Goal: Task Accomplishment & Management: Use online tool/utility

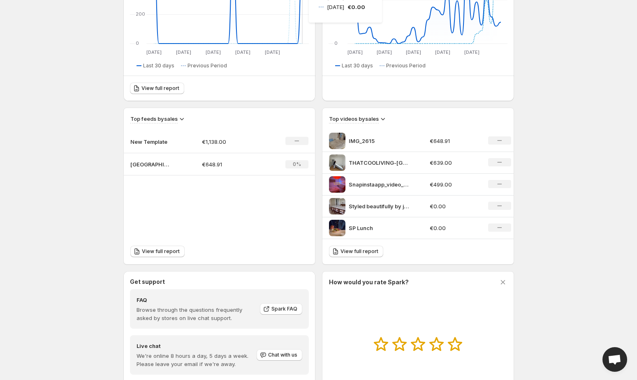
scroll to position [212, 0]
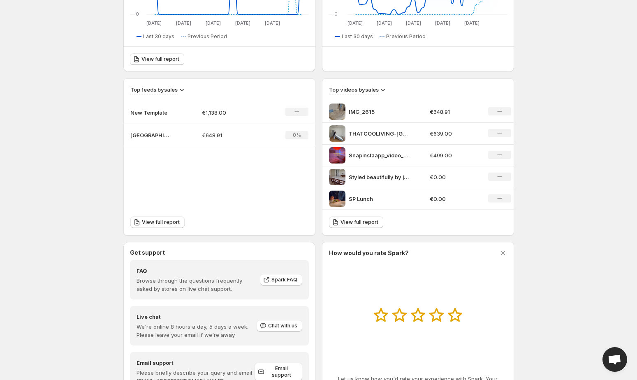
click at [161, 110] on p "New Template" at bounding box center [150, 113] width 41 height 8
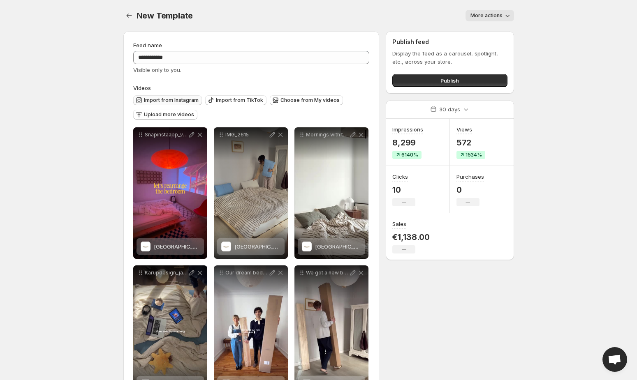
click at [174, 98] on span "Import from Instagram" at bounding box center [171, 100] width 55 height 7
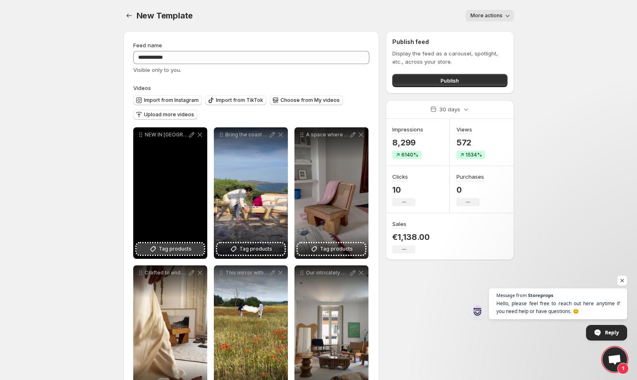
click at [178, 248] on span "Tag products" at bounding box center [175, 249] width 33 height 8
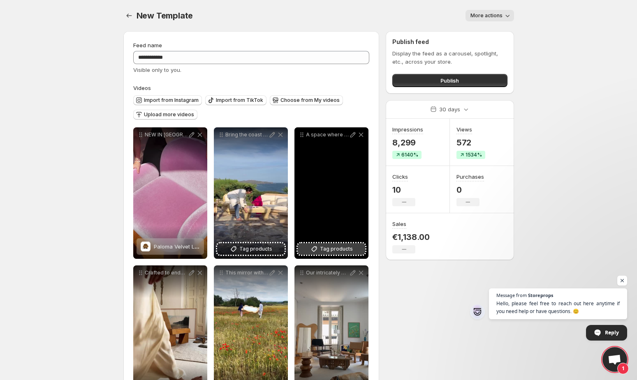
click at [339, 251] on span "Tag products" at bounding box center [336, 249] width 33 height 8
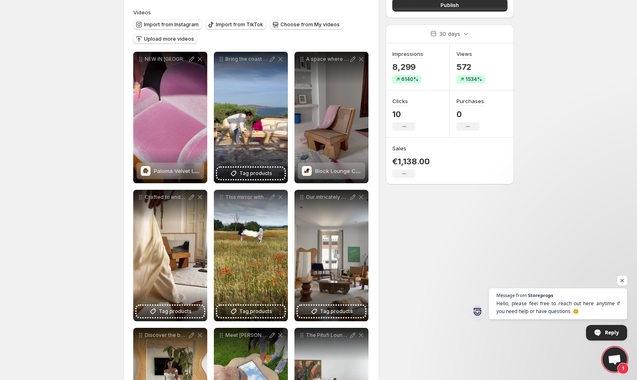
scroll to position [80, 0]
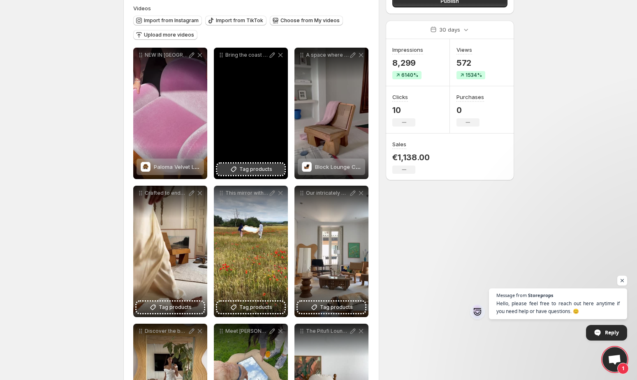
click at [259, 169] on span "Tag products" at bounding box center [255, 169] width 33 height 8
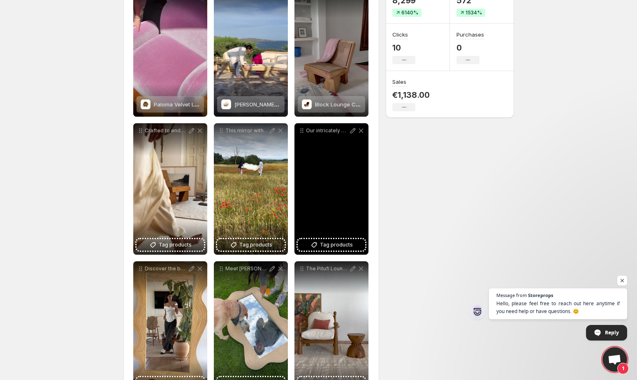
scroll to position [143, 0]
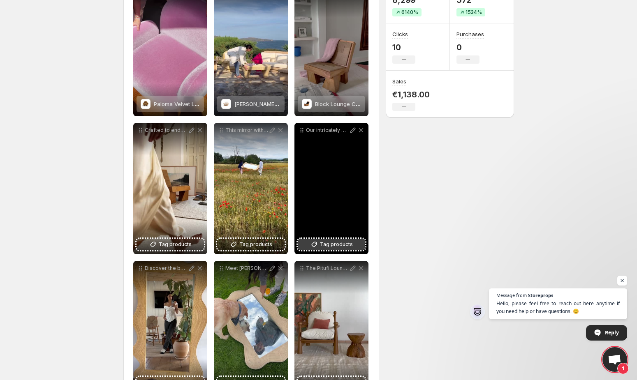
click at [342, 245] on span "Tag products" at bounding box center [336, 244] width 33 height 8
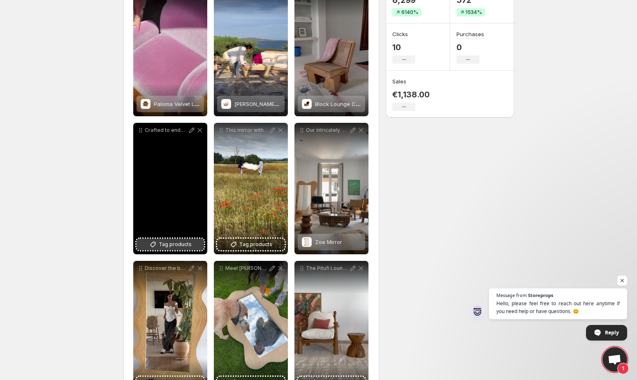
click at [173, 246] on span "Tag products" at bounding box center [175, 244] width 33 height 8
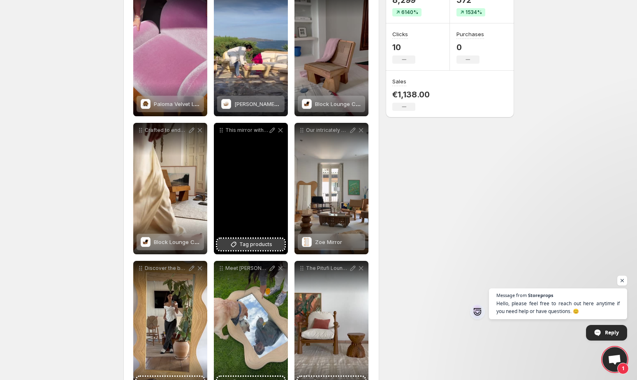
click at [257, 244] on span "Tag products" at bounding box center [255, 244] width 33 height 8
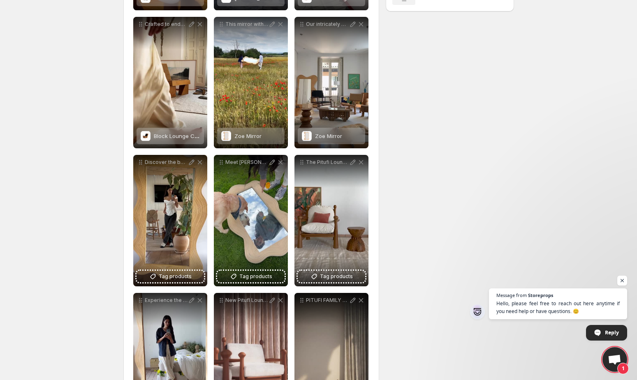
scroll to position [263, 0]
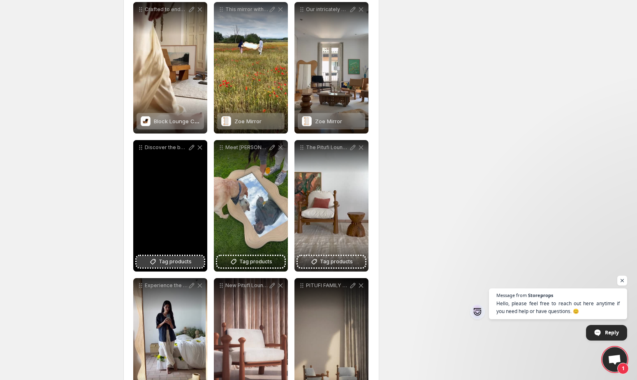
click at [180, 262] on span "Tag products" at bounding box center [175, 262] width 33 height 8
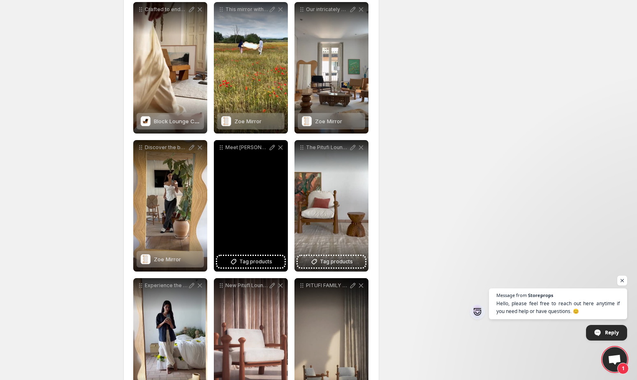
click at [249, 268] on div "Meet [PERSON_NAME] our style statement in the form of a mirror Its natural ratt…" at bounding box center [251, 206] width 74 height 132
click at [249, 264] on span "Tag products" at bounding box center [255, 262] width 33 height 8
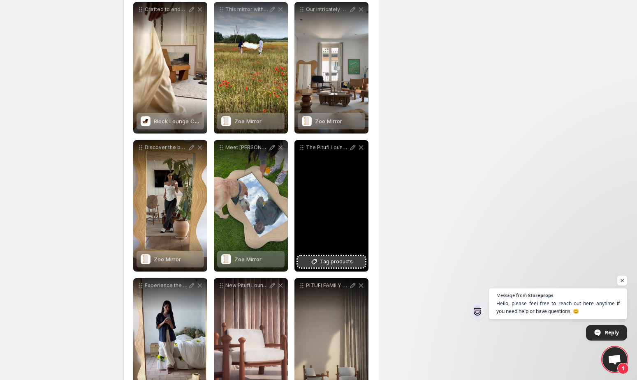
click at [344, 263] on span "Tag products" at bounding box center [336, 262] width 33 height 8
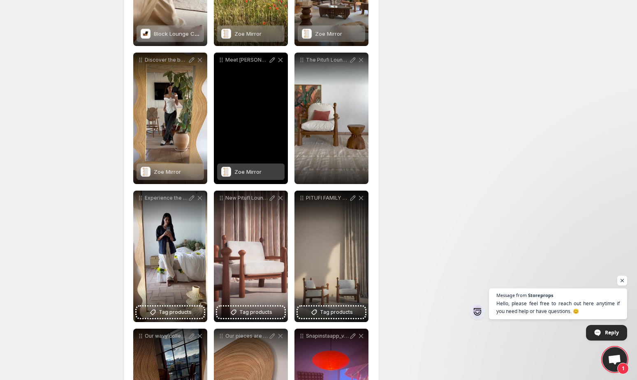
scroll to position [360, 0]
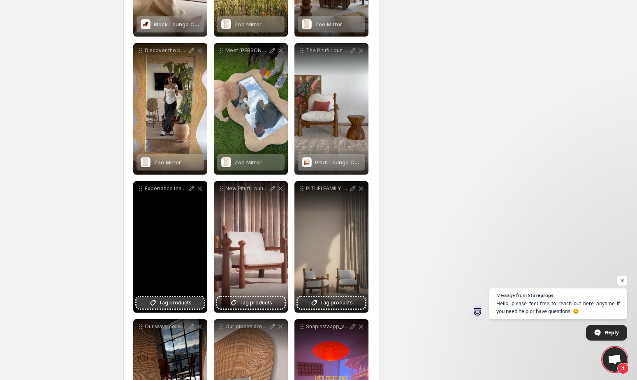
click at [168, 302] on span "Tag products" at bounding box center [175, 303] width 33 height 8
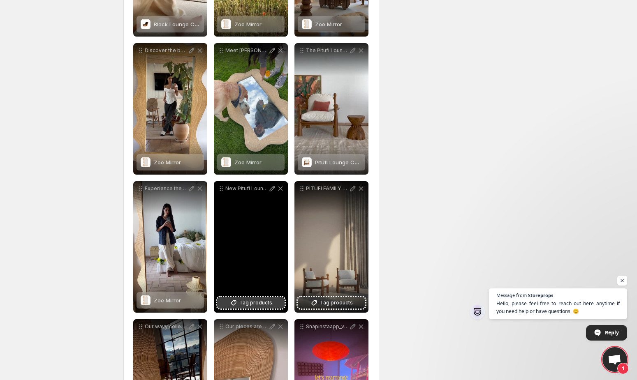
click at [240, 303] on span "Tag products" at bounding box center [255, 303] width 33 height 8
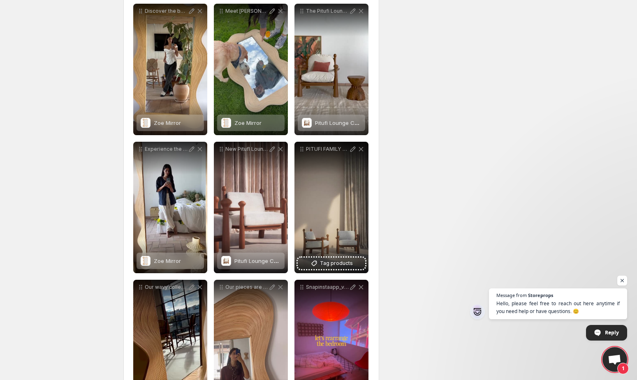
scroll to position [403, 0]
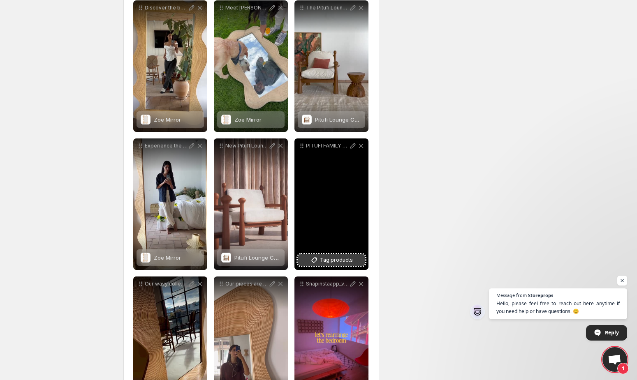
click at [346, 259] on span "Tag products" at bounding box center [336, 260] width 33 height 8
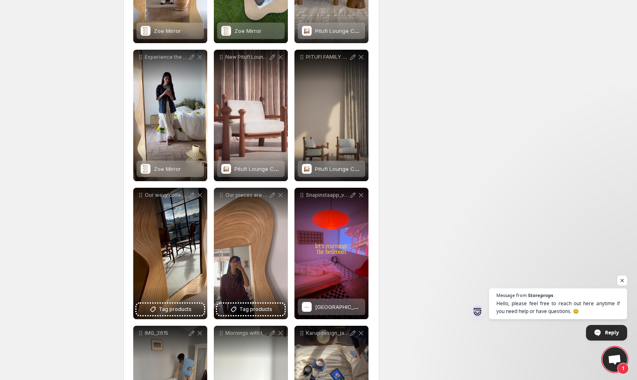
scroll to position [539, 0]
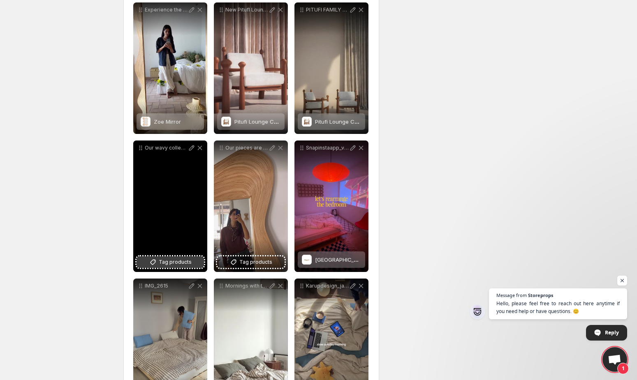
click at [173, 268] on button "Tag products" at bounding box center [169, 263] width 67 height 12
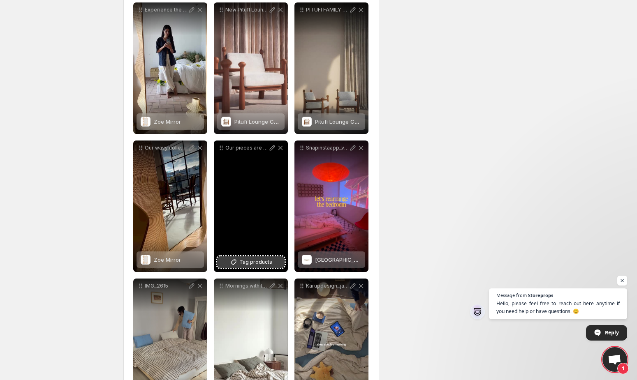
click at [274, 259] on button "Tag products" at bounding box center [250, 263] width 67 height 12
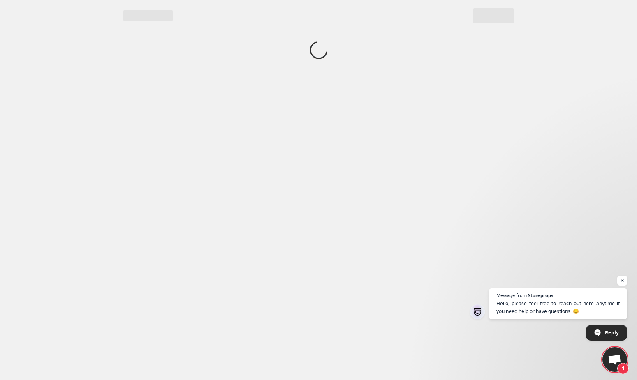
scroll to position [0, 0]
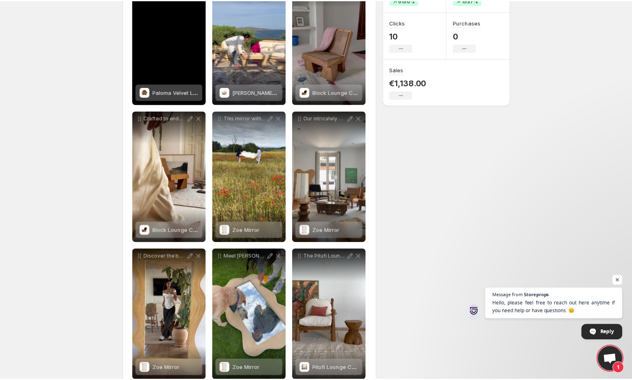
scroll to position [213, 0]
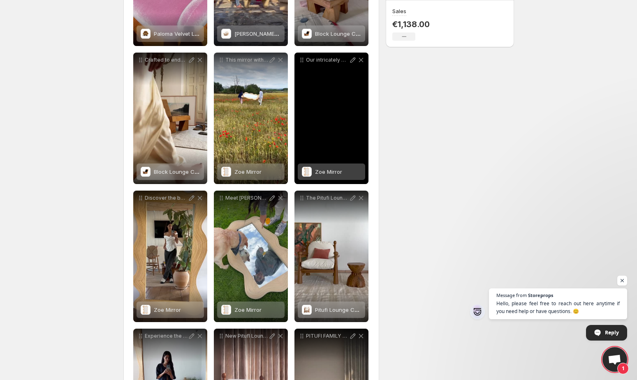
click at [311, 172] on span at bounding box center [307, 172] width 10 height 10
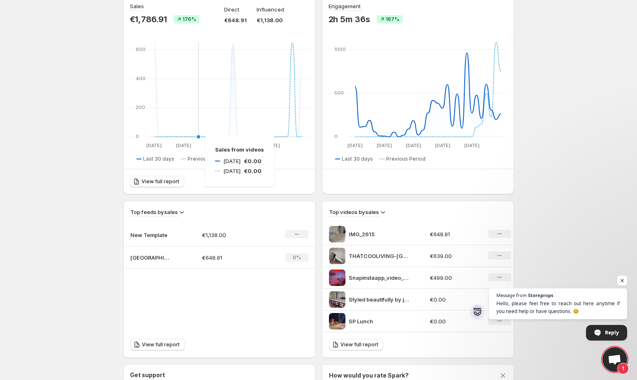
scroll to position [90, 0]
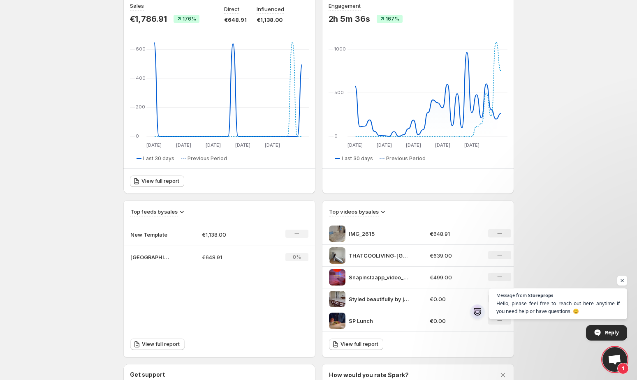
click at [169, 234] on p "New Template" at bounding box center [150, 235] width 41 height 8
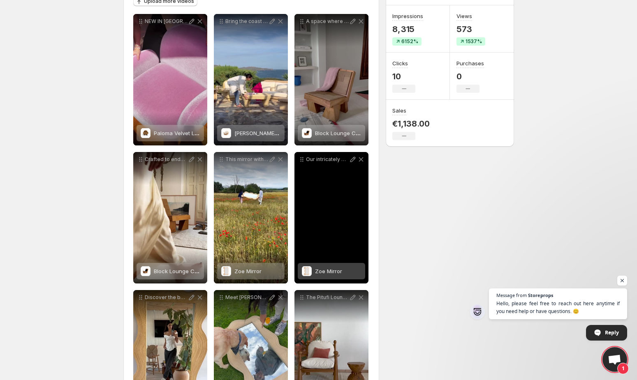
scroll to position [177, 0]
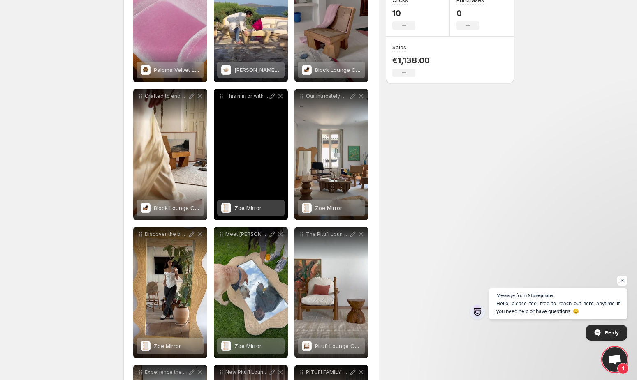
click at [252, 209] on span "Zoe Mirror" at bounding box center [247, 208] width 27 height 7
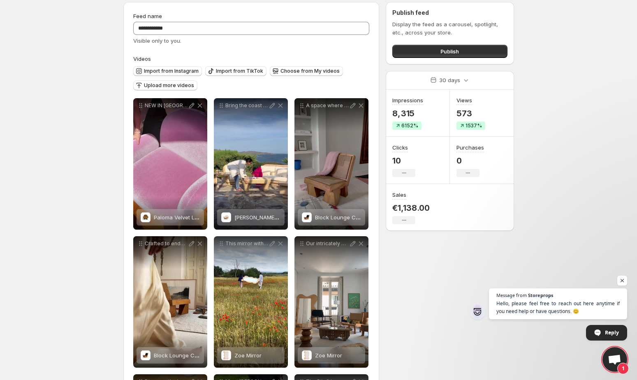
scroll to position [0, 0]
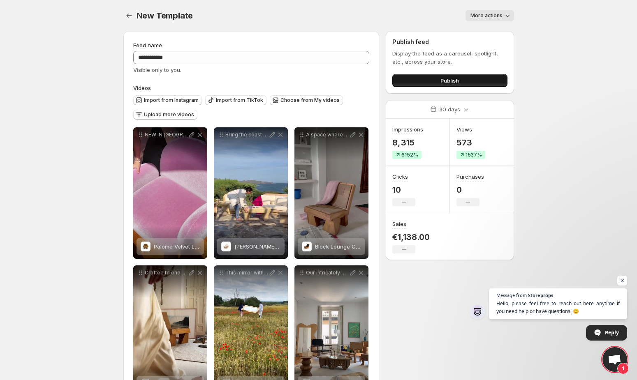
click at [451, 80] on span "Publish" at bounding box center [449, 80] width 18 height 8
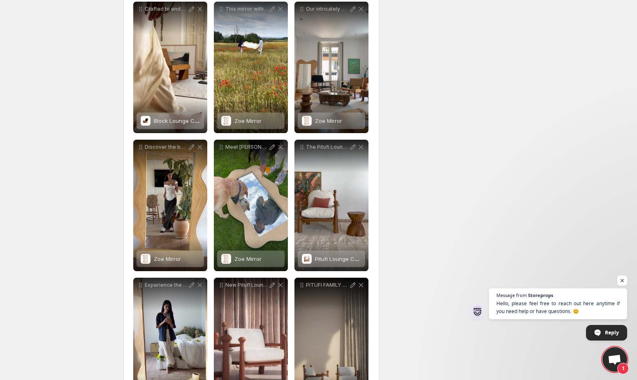
scroll to position [321, 0]
